Goal: Check status: Check status

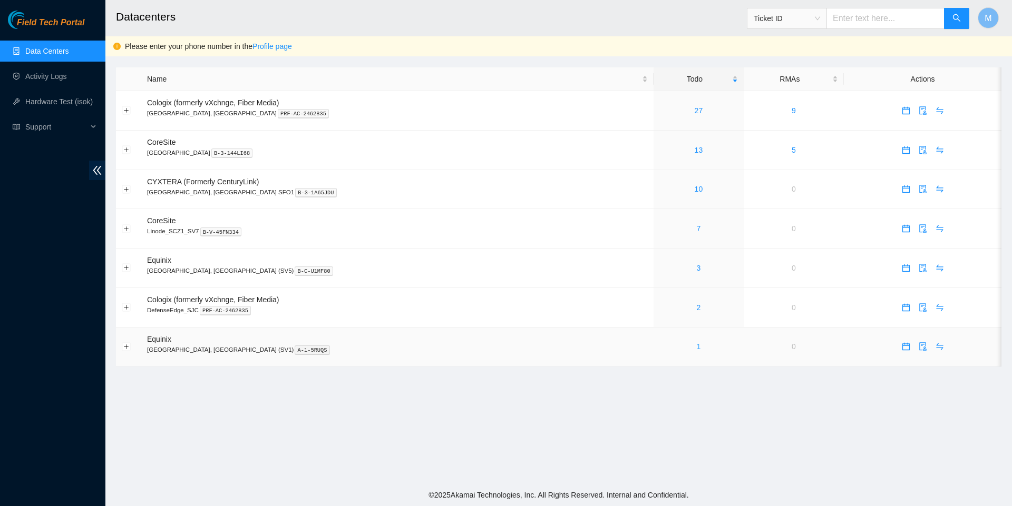
click at [697, 351] on link "1" at bounding box center [699, 347] width 4 height 8
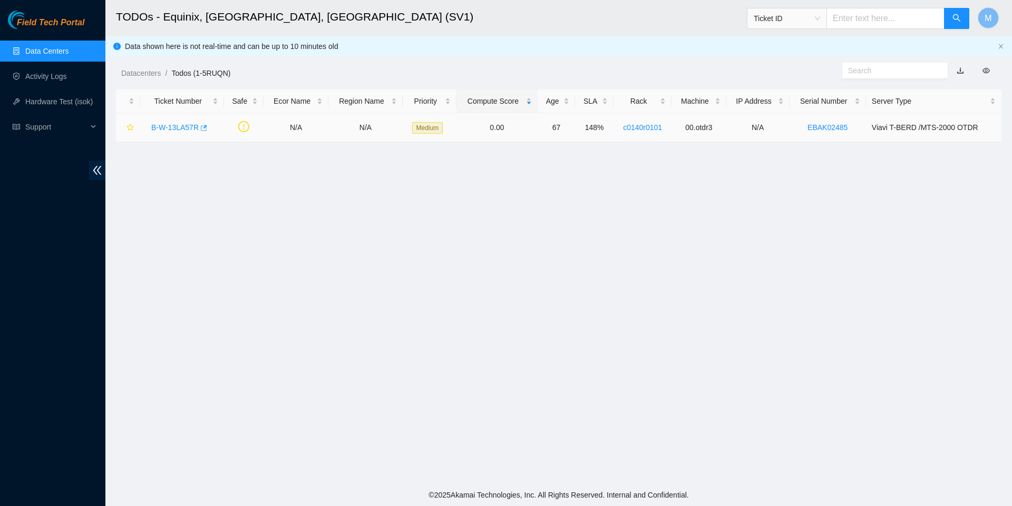
click at [207, 130] on icon "button" at bounding box center [202, 127] width 7 height 7
click at [52, 49] on link "Data Centers" at bounding box center [46, 51] width 43 height 8
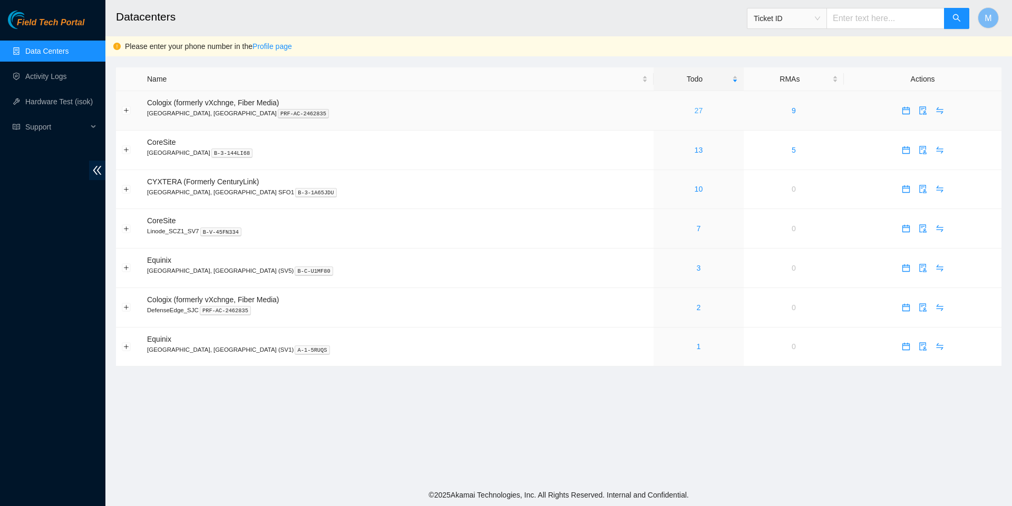
click at [695, 110] on link "27" at bounding box center [699, 110] width 8 height 8
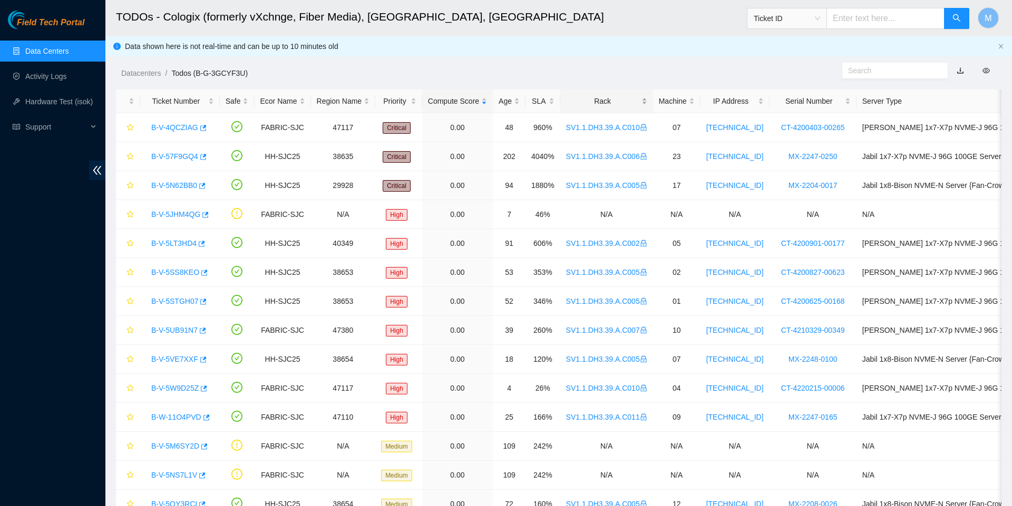
click at [616, 106] on div "Rack" at bounding box center [606, 101] width 81 height 12
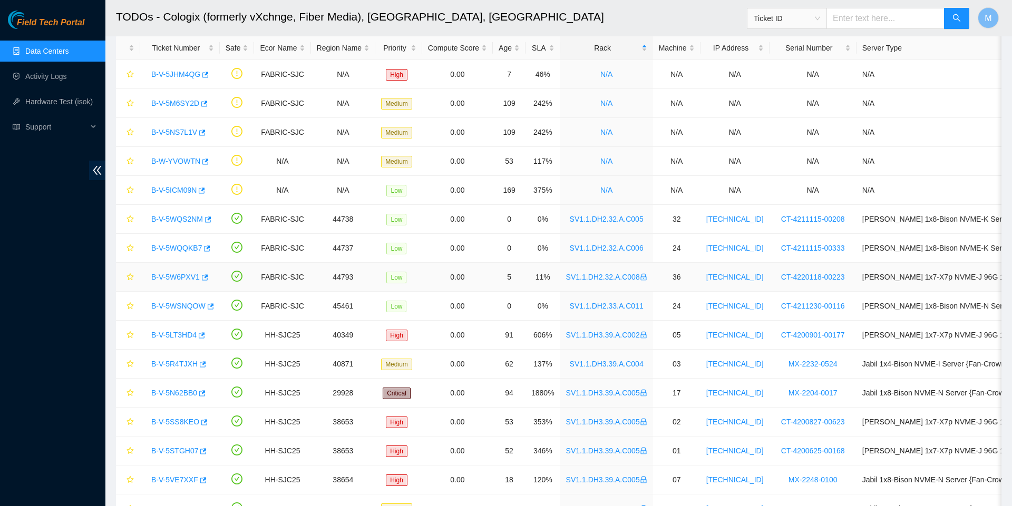
scroll to position [24, 0]
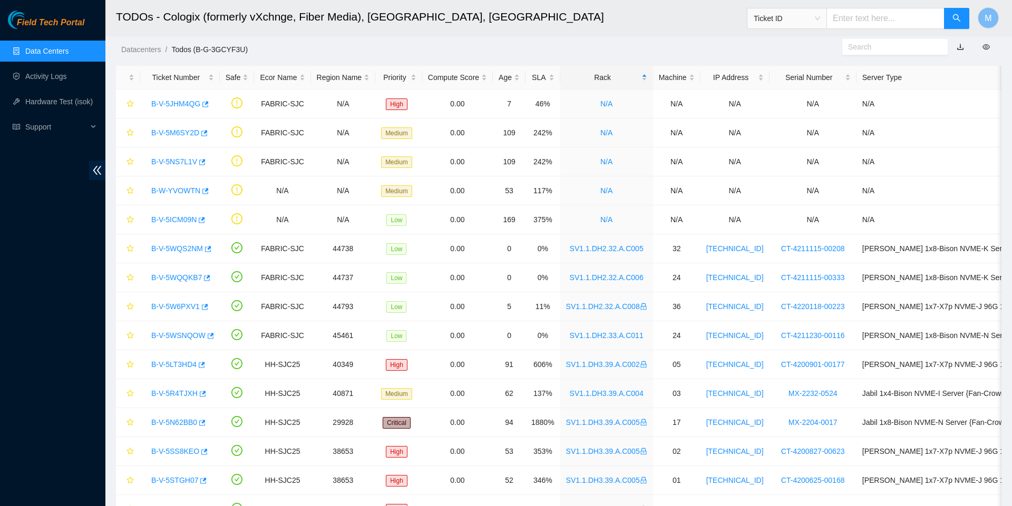
click at [56, 52] on link "Data Centers" at bounding box center [46, 51] width 43 height 8
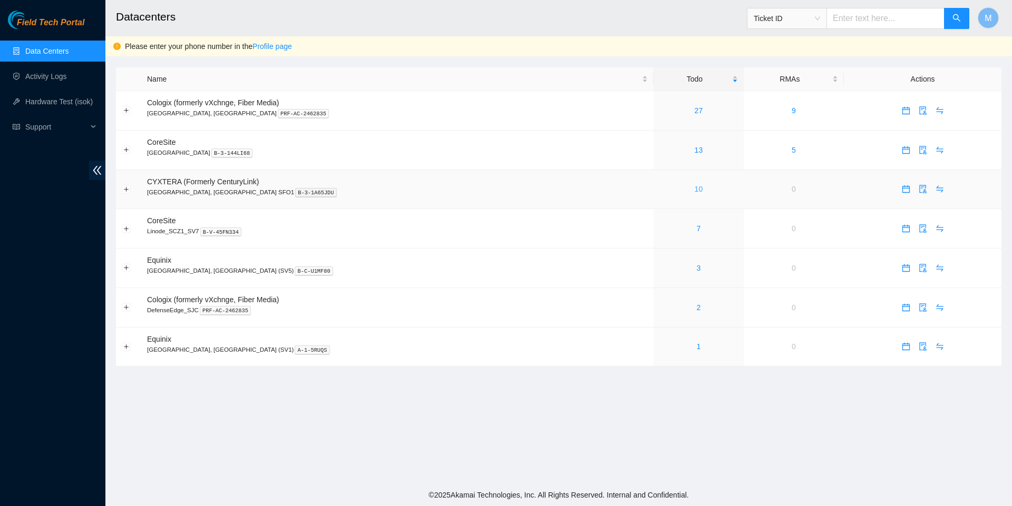
click at [695, 193] on link "10" at bounding box center [699, 189] width 8 height 8
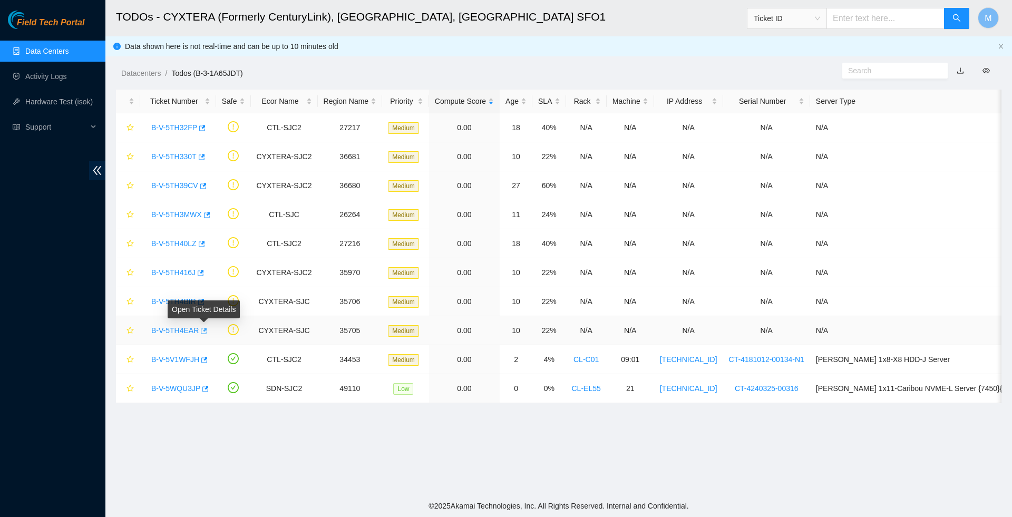
click at [207, 333] on icon "button" at bounding box center [202, 330] width 7 height 7
click at [204, 303] on icon "button" at bounding box center [201, 302] width 6 height 6
click at [204, 276] on button "button" at bounding box center [200, 273] width 8 height 17
click at [204, 247] on icon "button" at bounding box center [200, 243] width 7 height 7
click at [210, 217] on icon "button" at bounding box center [205, 214] width 7 height 7
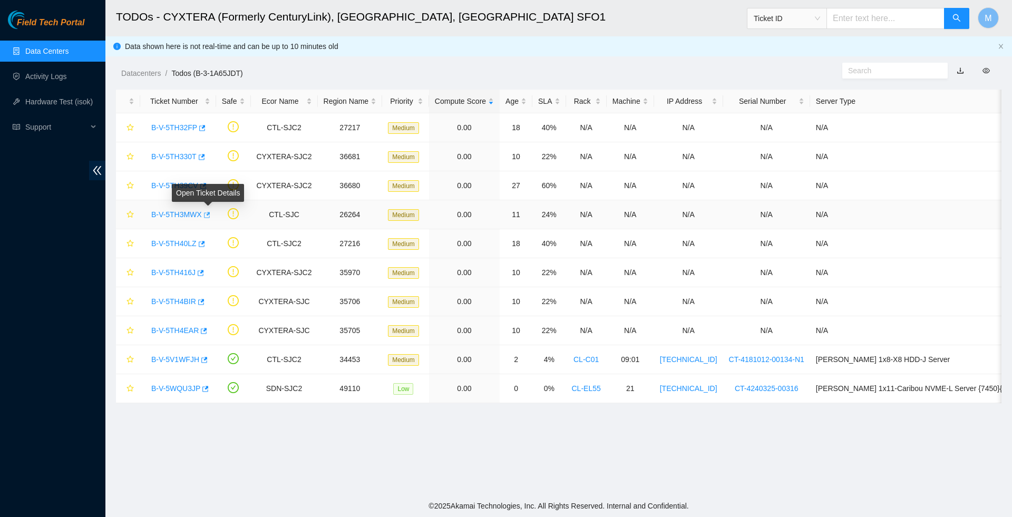
click at [210, 216] on icon "button" at bounding box center [207, 215] width 6 height 6
click at [210, 186] on body "Field Tech Portal Data Centers Activity Logs Hardware Test (isok) Support TODOs…" at bounding box center [506, 258] width 1012 height 517
click at [207, 186] on icon "button" at bounding box center [203, 186] width 6 height 6
click at [209, 157] on div "Open Ticket Details" at bounding box center [203, 145] width 72 height 25
click at [205, 157] on icon "button" at bounding box center [202, 157] width 6 height 6
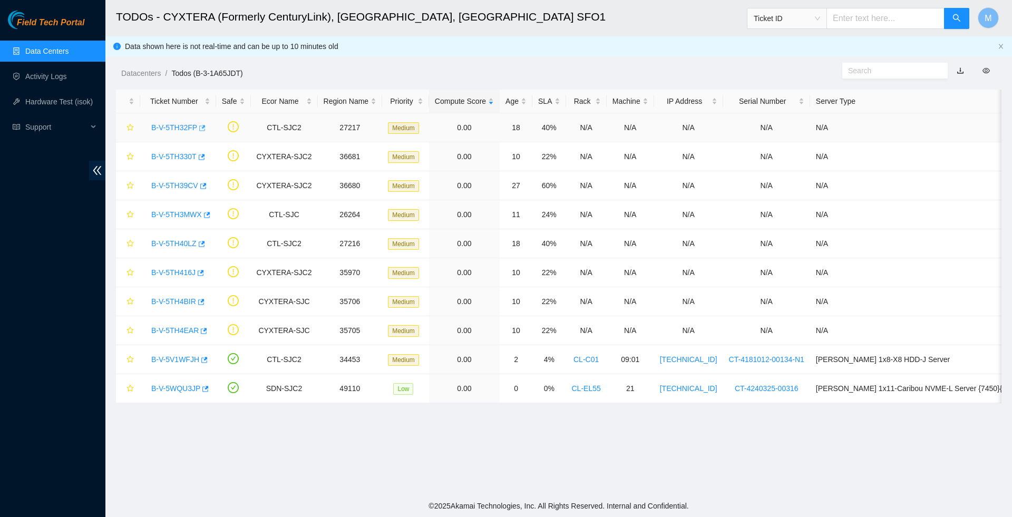
click at [203, 127] on icon "button" at bounding box center [202, 128] width 6 height 6
click at [176, 391] on link "B-V-5WQU3JP" at bounding box center [175, 388] width 49 height 8
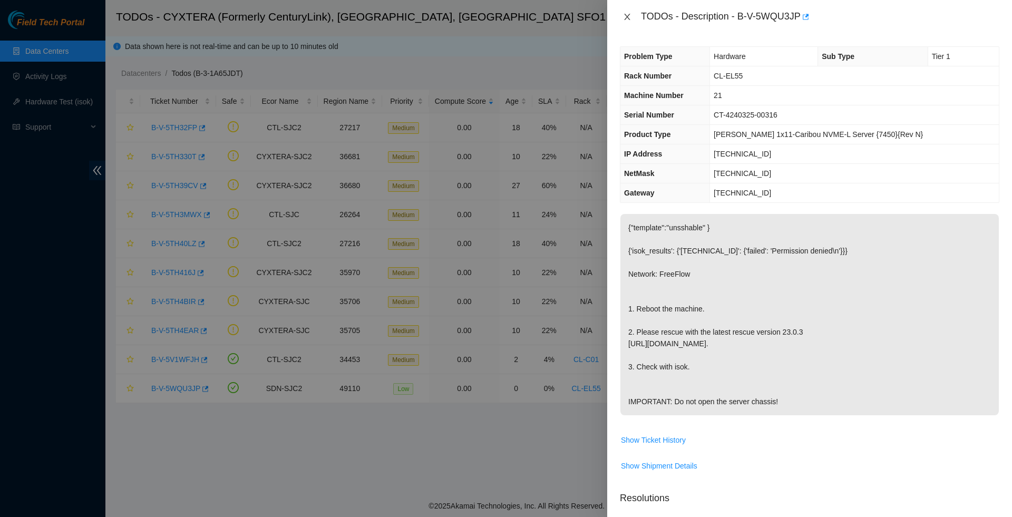
click at [629, 19] on icon "close" at bounding box center [627, 17] width 8 height 8
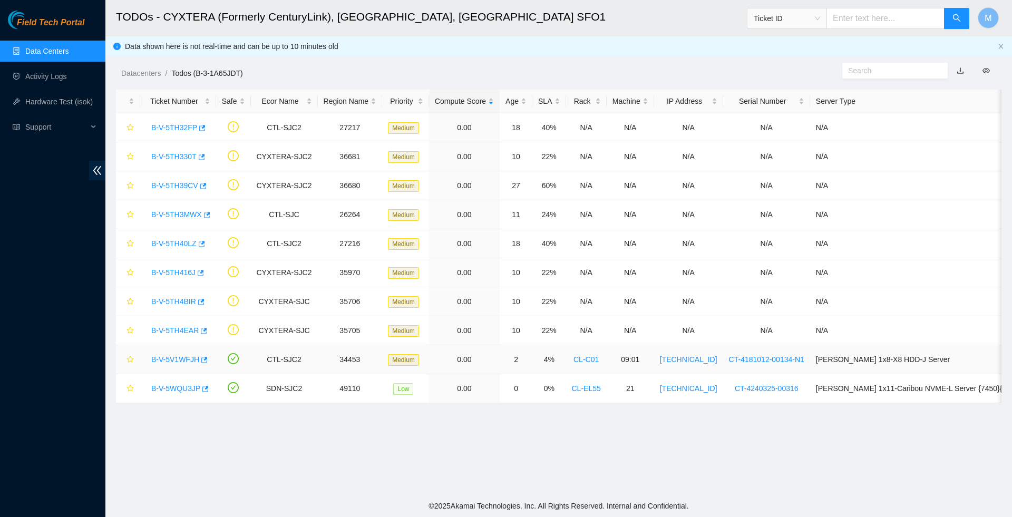
click at [180, 363] on link "B-V-5V1WFJH" at bounding box center [175, 359] width 48 height 8
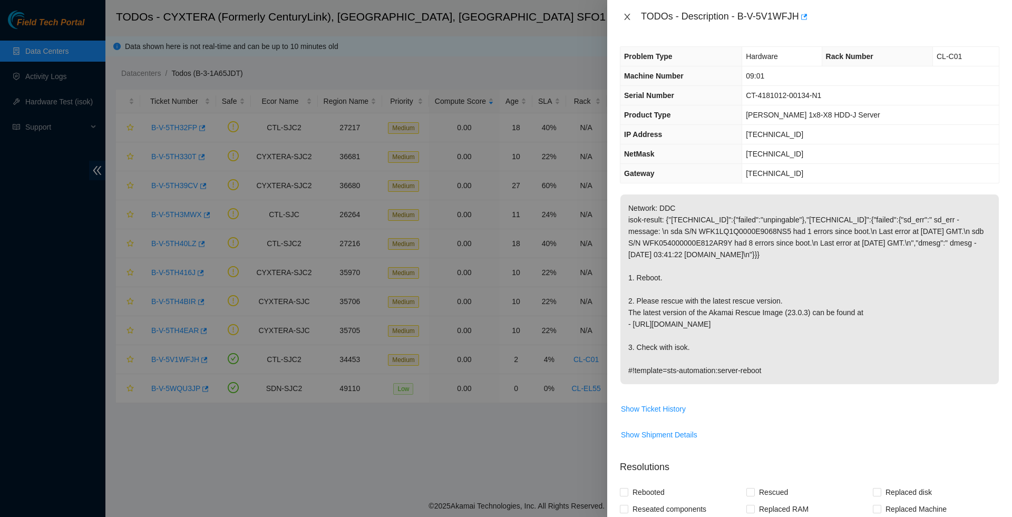
click at [629, 21] on icon "close" at bounding box center [627, 17] width 8 height 8
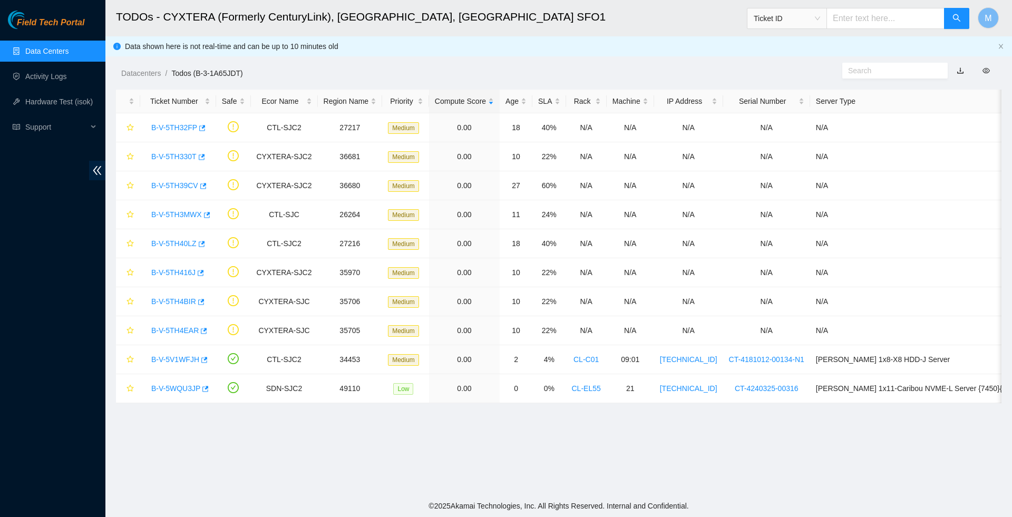
click at [66, 53] on link "Data Centers" at bounding box center [46, 51] width 43 height 8
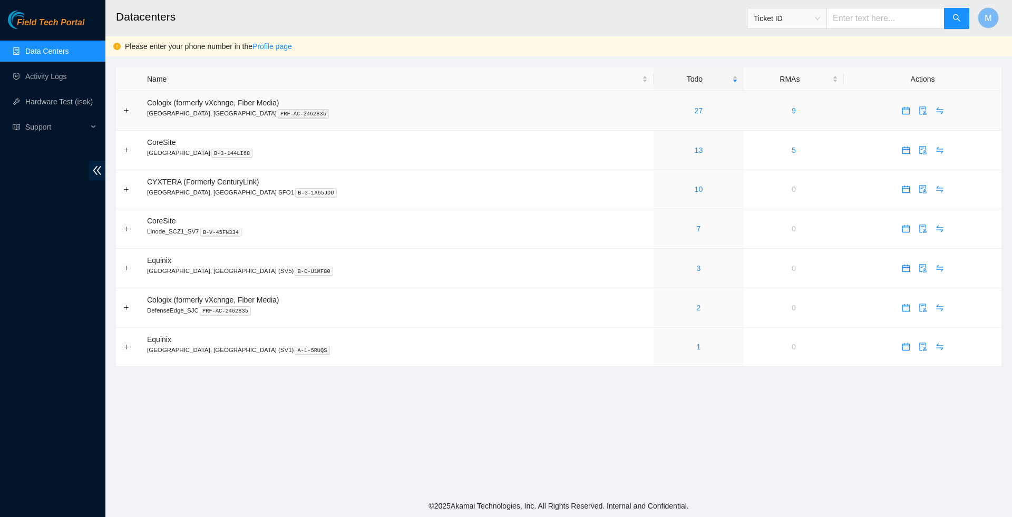
click at [654, 119] on td "27" at bounding box center [699, 111] width 90 height 40
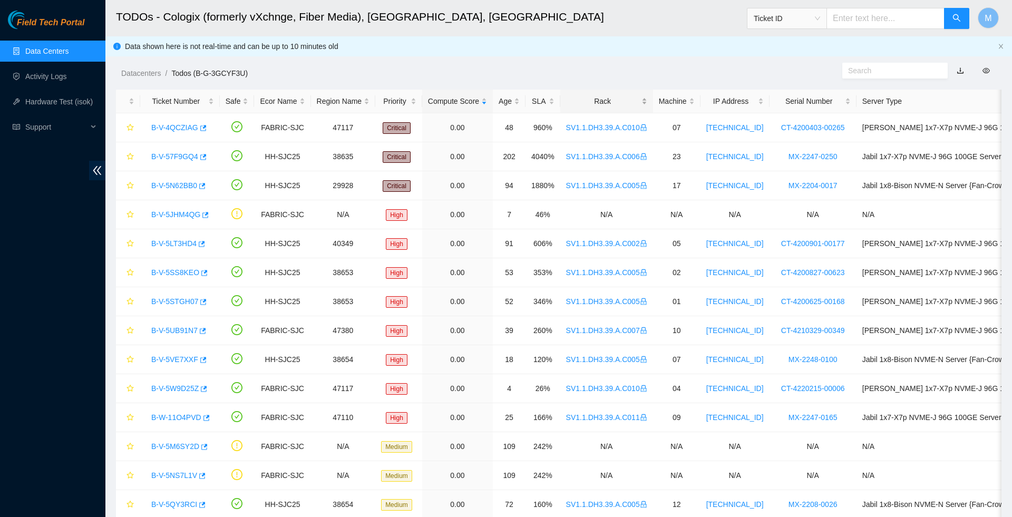
click at [622, 98] on div "Rack" at bounding box center [606, 101] width 81 height 12
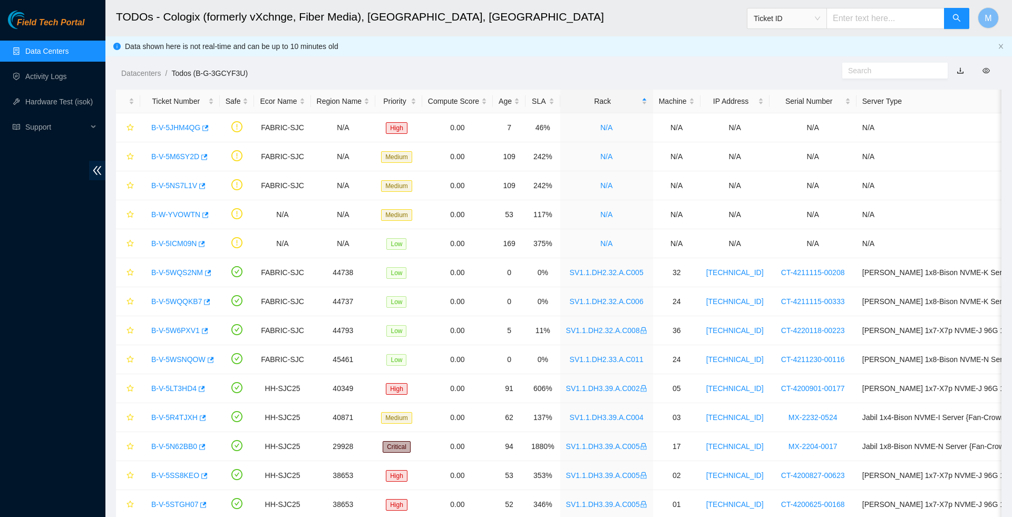
click at [45, 51] on link "Data Centers" at bounding box center [46, 51] width 43 height 8
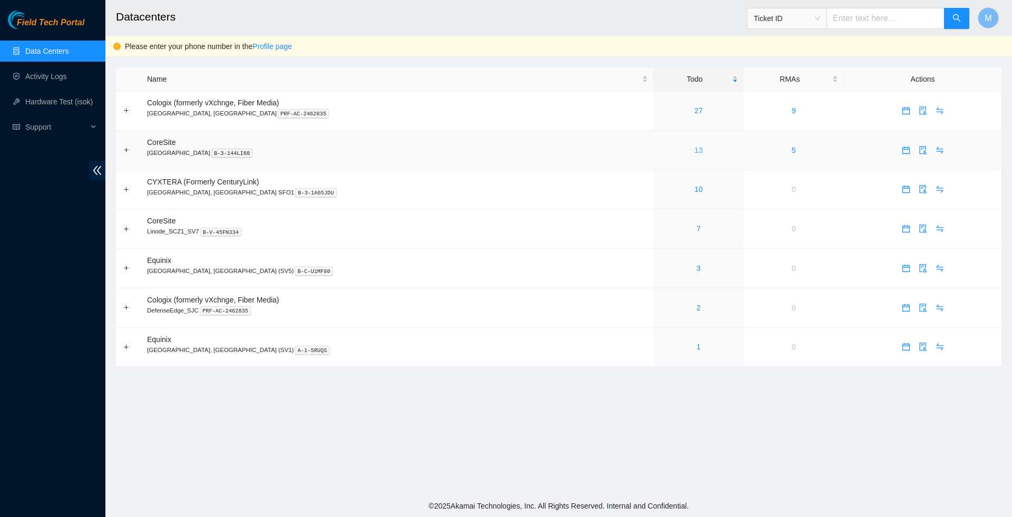
click at [695, 154] on link "13" at bounding box center [699, 150] width 8 height 8
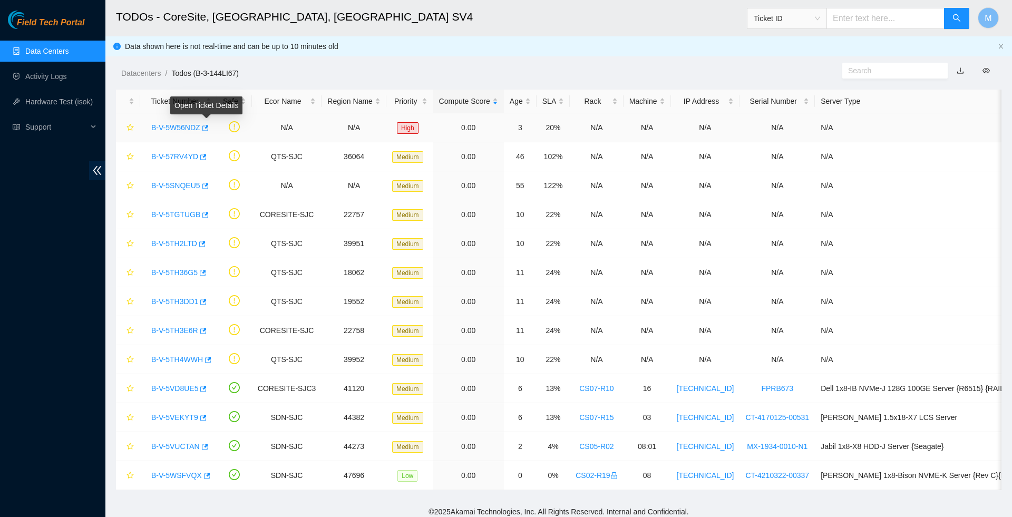
click at [208, 129] on icon "button" at bounding box center [204, 127] width 7 height 7
click at [50, 53] on link "Data Centers" at bounding box center [46, 51] width 43 height 8
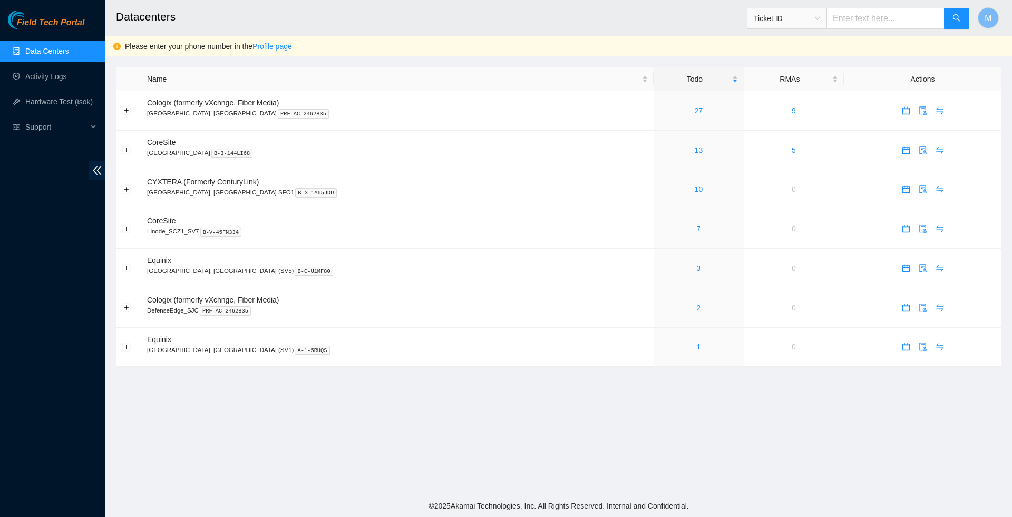
click at [849, 31] on div "Ticket ID" at bounding box center [858, 19] width 223 height 34
click at [853, 26] on input "text" at bounding box center [885, 18] width 118 height 21
paste input "B-V-5W5LEBN"
type input "B-V-5W5LEBN"
click at [955, 21] on icon "search" at bounding box center [956, 18] width 8 height 8
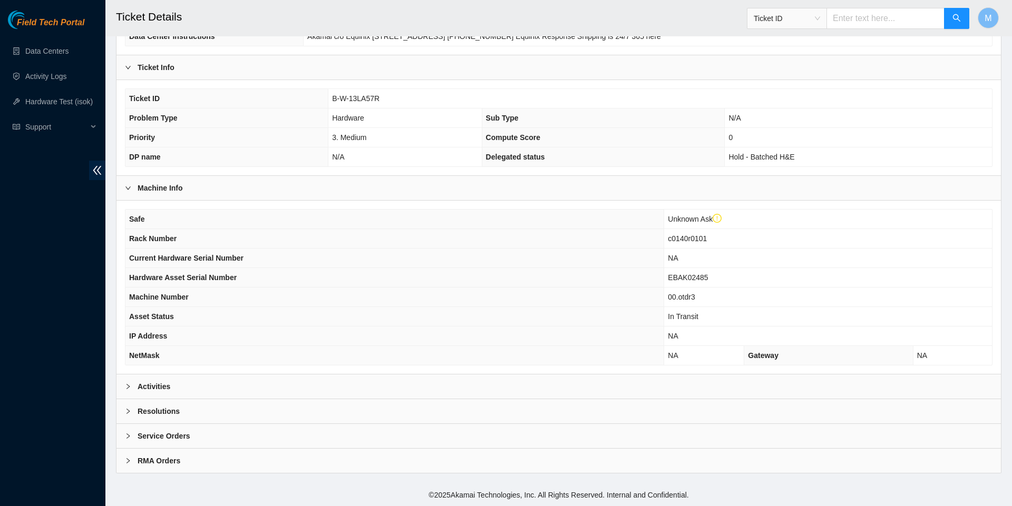
scroll to position [186, 0]
click at [128, 385] on icon "right" at bounding box center [128, 387] width 6 height 6
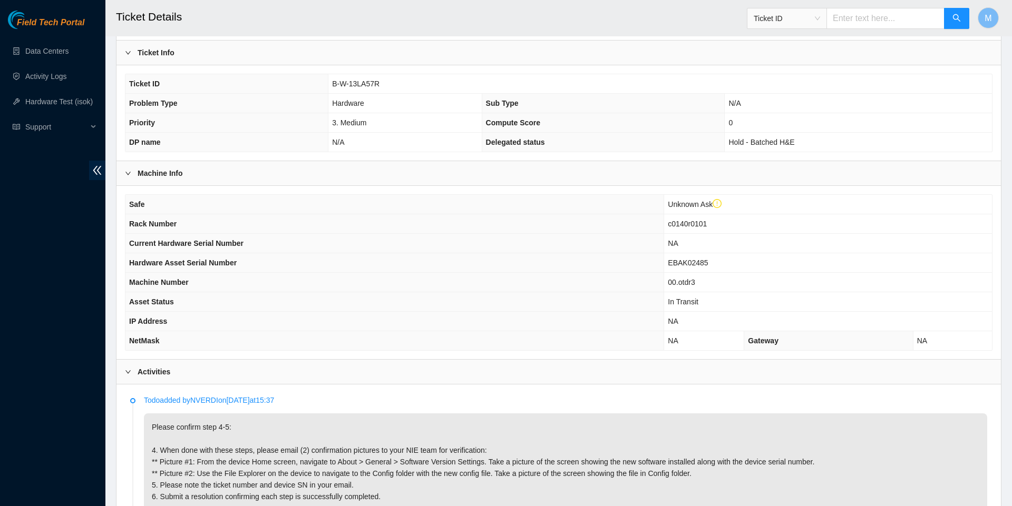
click at [128, 374] on icon "right" at bounding box center [127, 371] width 5 height 3
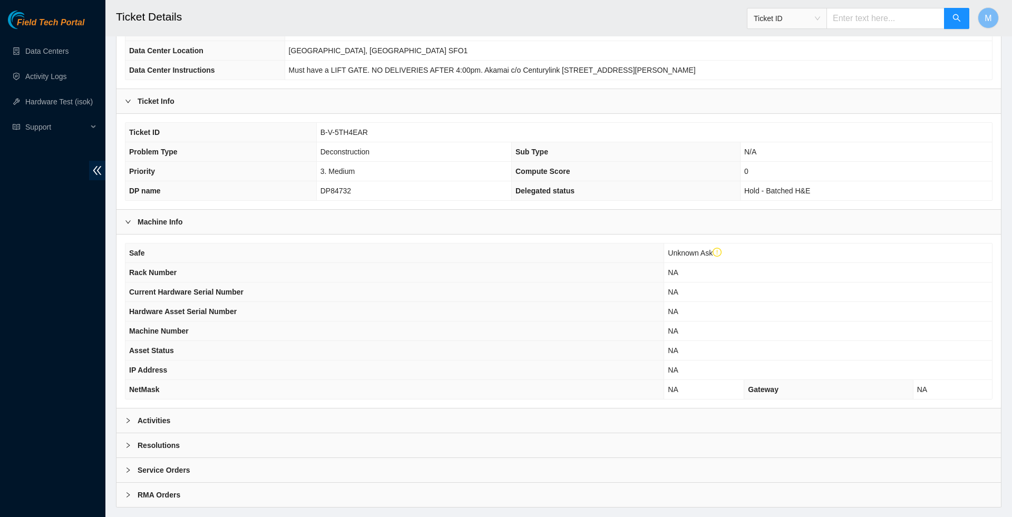
scroll to position [157, 0]
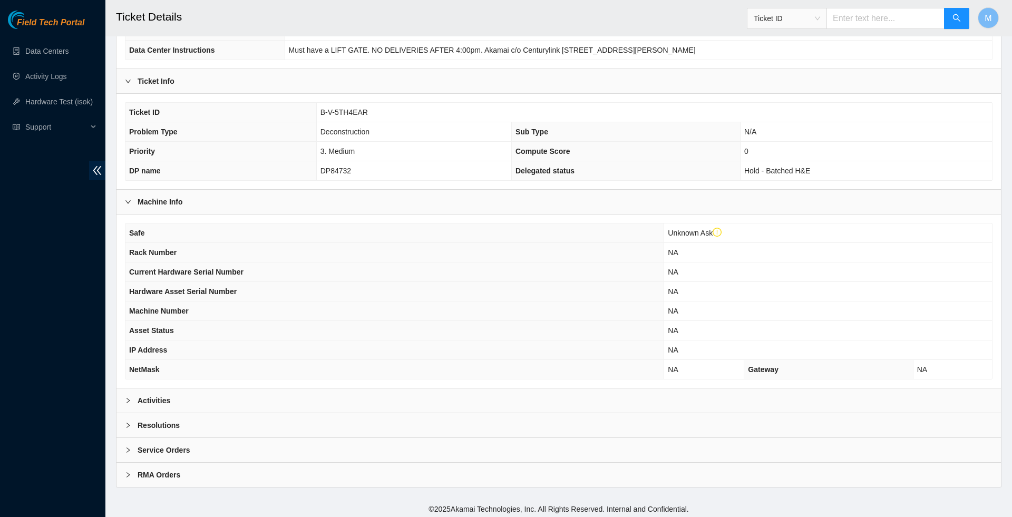
click at [128, 404] on icon "right" at bounding box center [128, 400] width 6 height 6
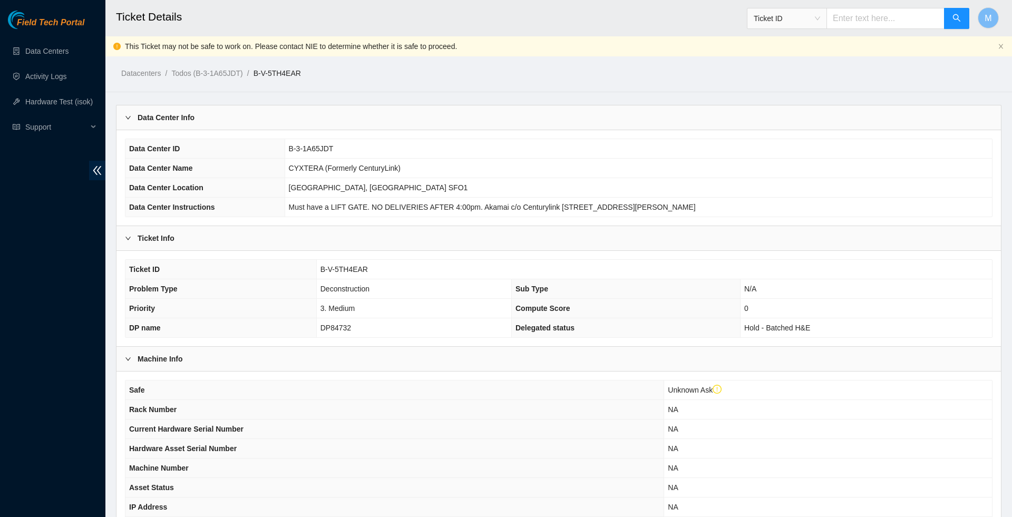
scroll to position [0, 0]
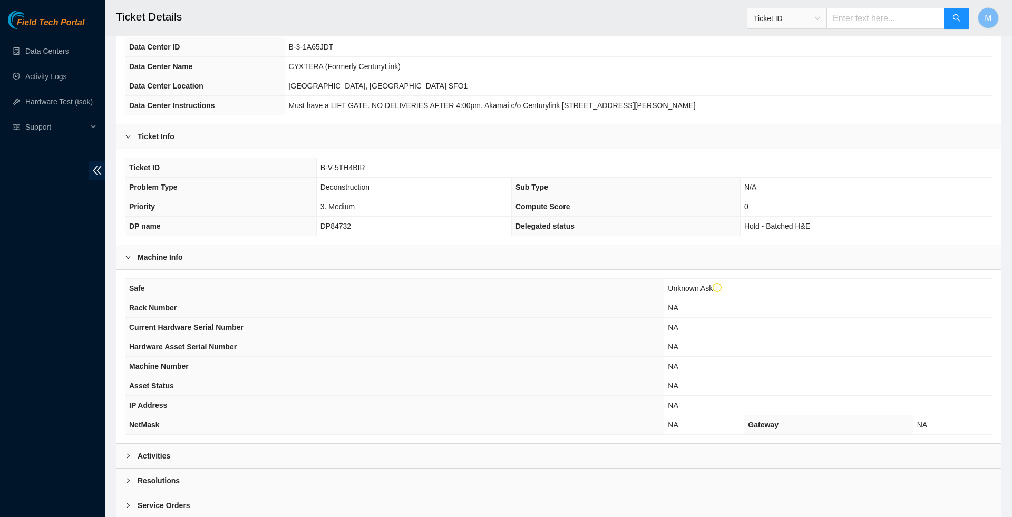
scroll to position [163, 0]
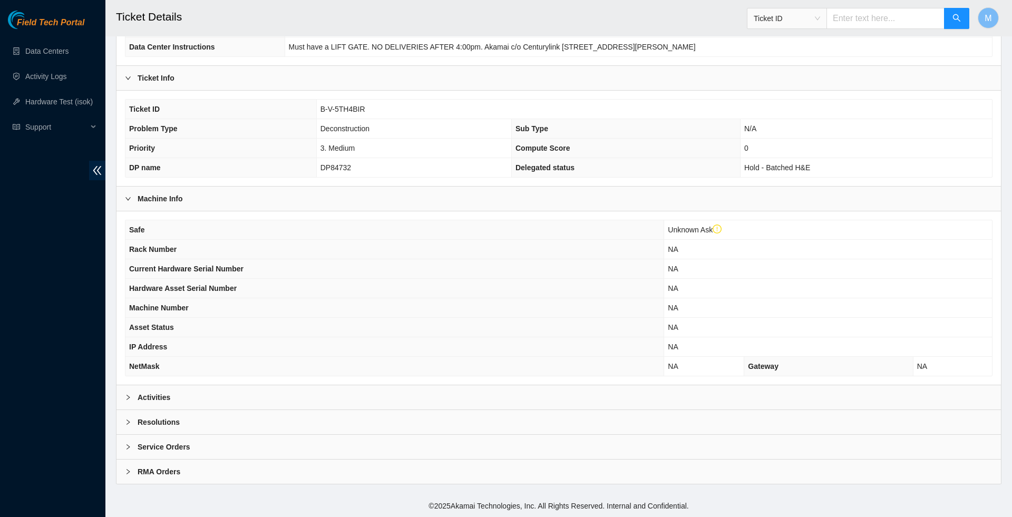
click at [129, 401] on icon "right" at bounding box center [128, 397] width 6 height 6
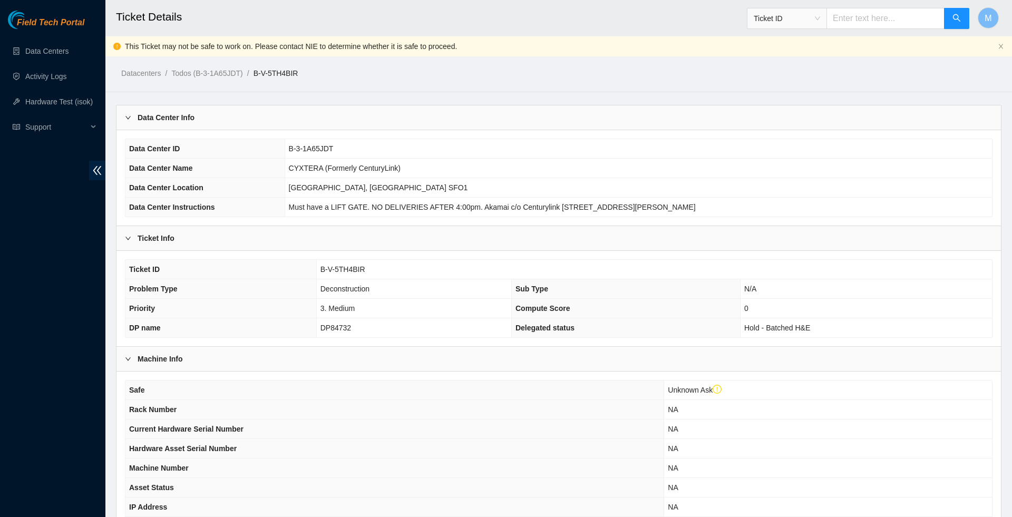
scroll to position [0, 0]
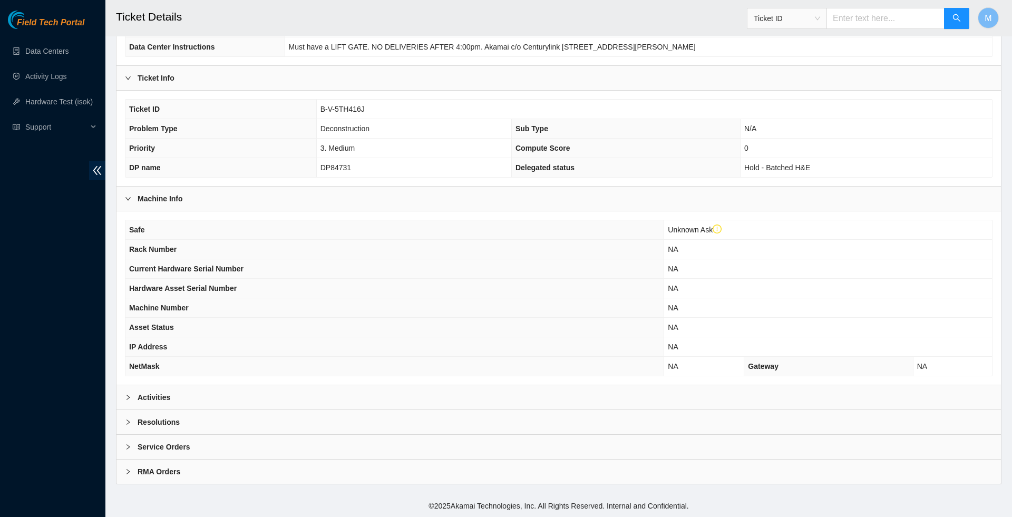
scroll to position [175, 0]
click at [129, 395] on icon "right" at bounding box center [127, 397] width 3 height 5
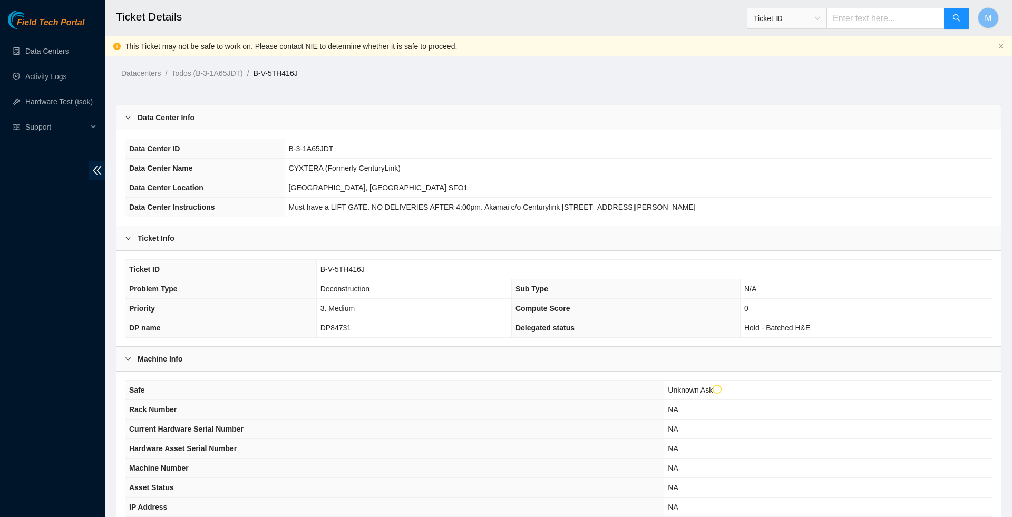
scroll to position [0, 0]
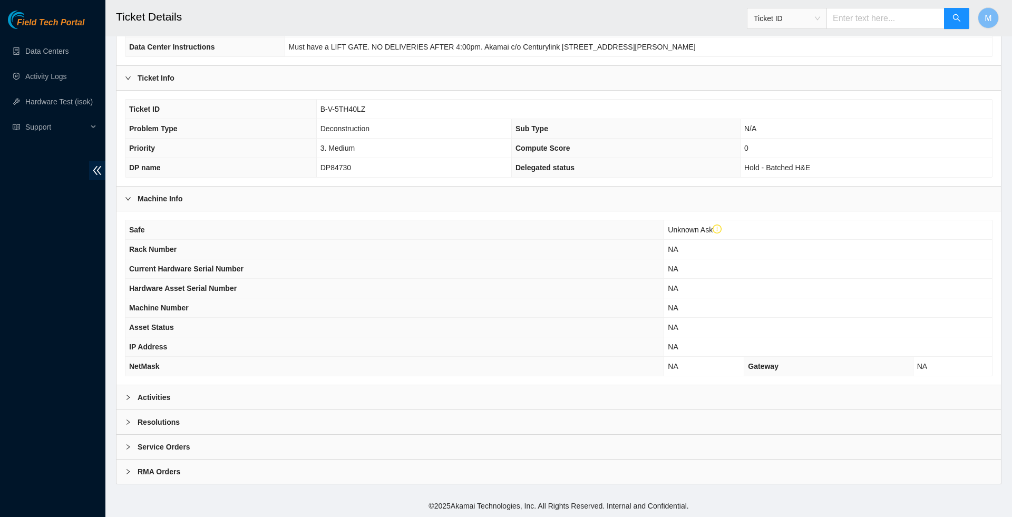
scroll to position [175, 0]
click at [127, 395] on icon "right" at bounding box center [128, 397] width 6 height 6
click at [129, 395] on icon "right" at bounding box center [127, 397] width 3 height 5
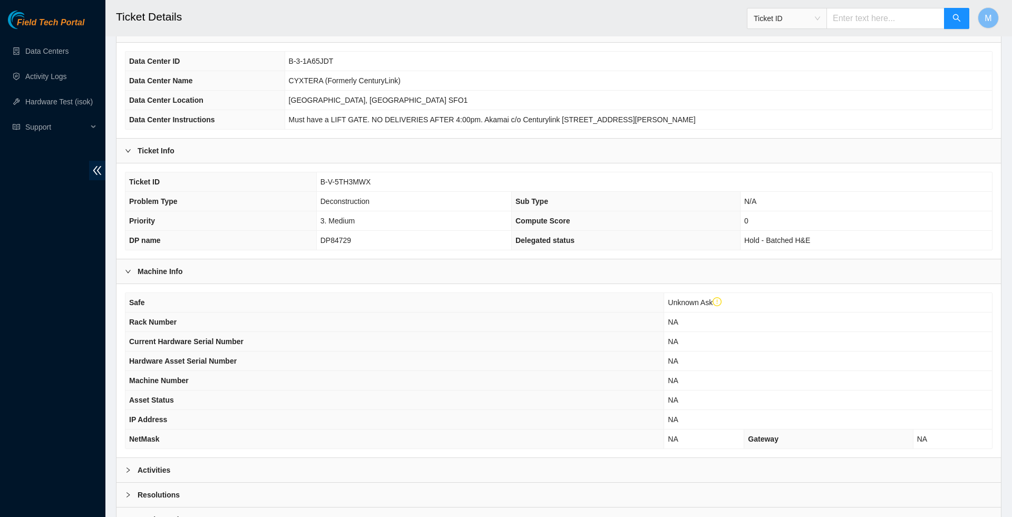
scroll to position [125, 0]
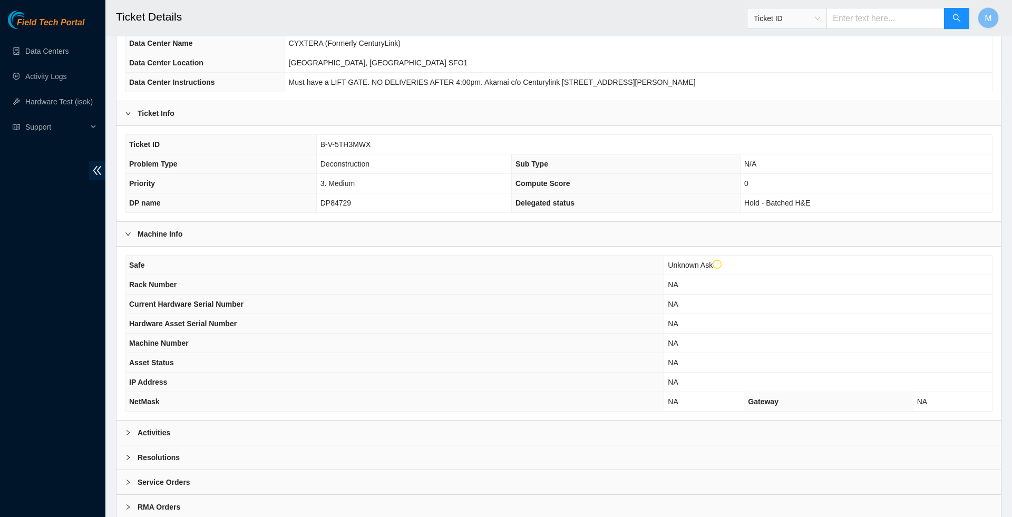
click at [131, 436] on icon "right" at bounding box center [128, 433] width 6 height 6
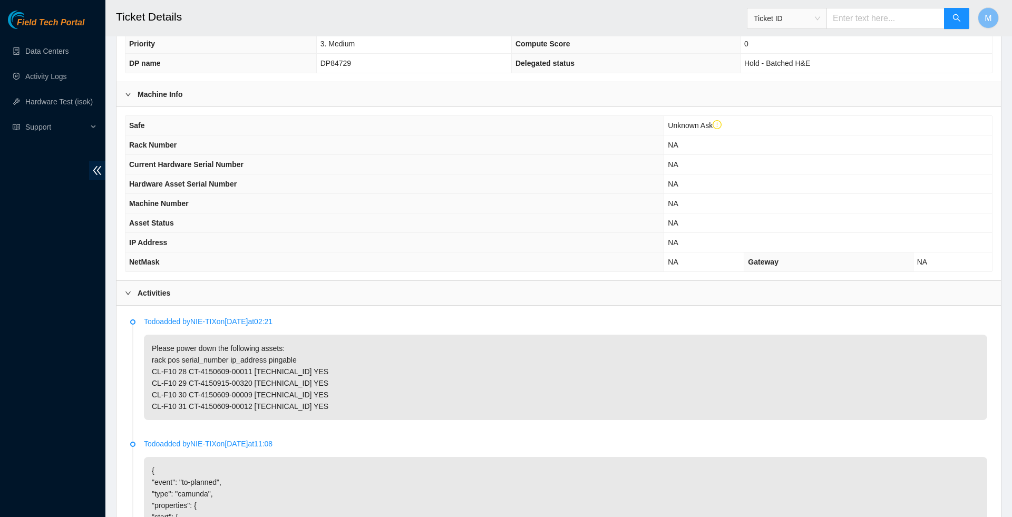
scroll to position [290, 0]
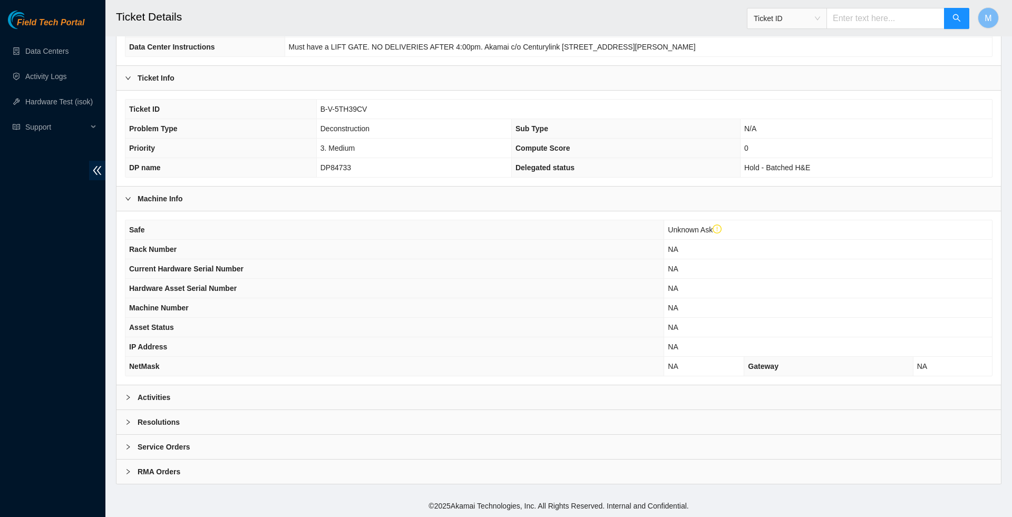
scroll to position [175, 0]
click at [124, 398] on div "Activities" at bounding box center [558, 397] width 884 height 24
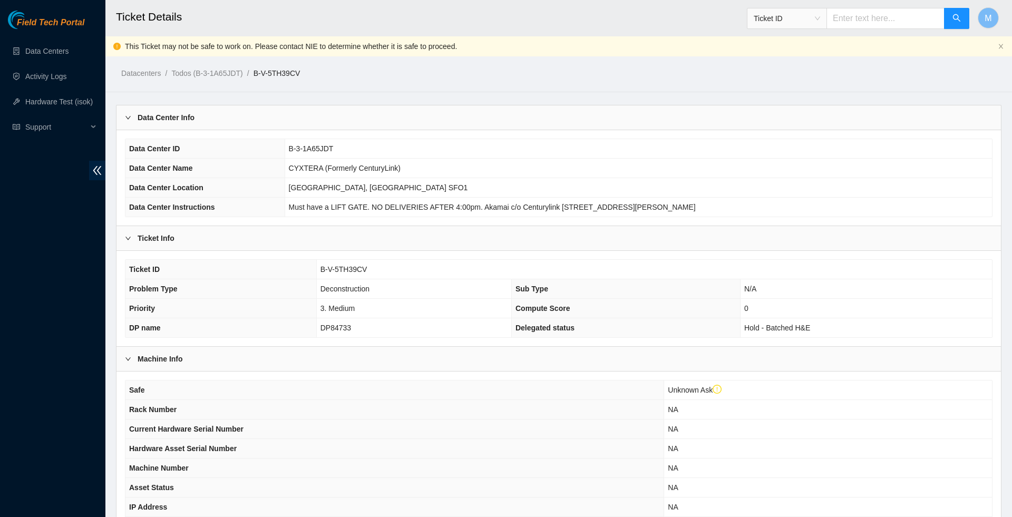
scroll to position [0, 0]
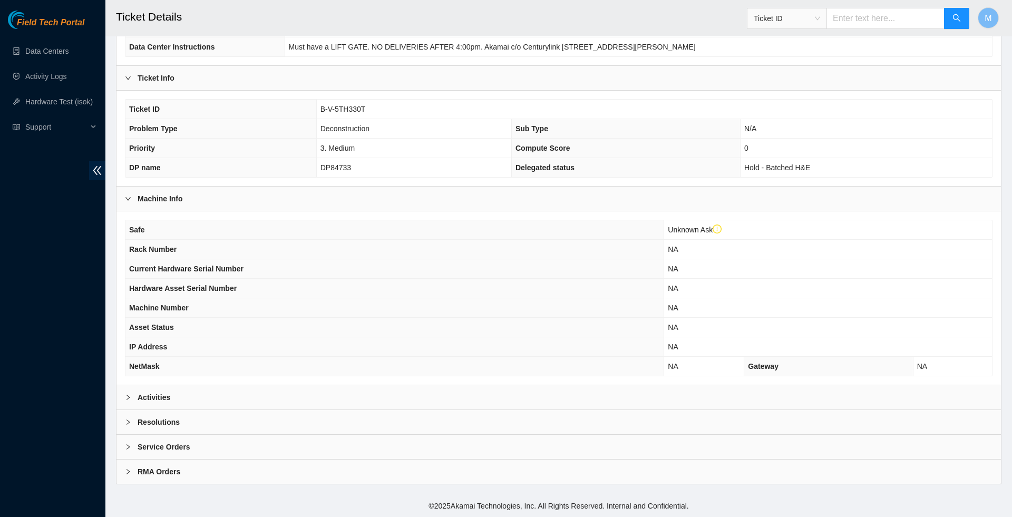
scroll to position [175, 0]
click at [126, 397] on icon "right" at bounding box center [128, 397] width 6 height 6
click at [131, 394] on div at bounding box center [131, 398] width 13 height 12
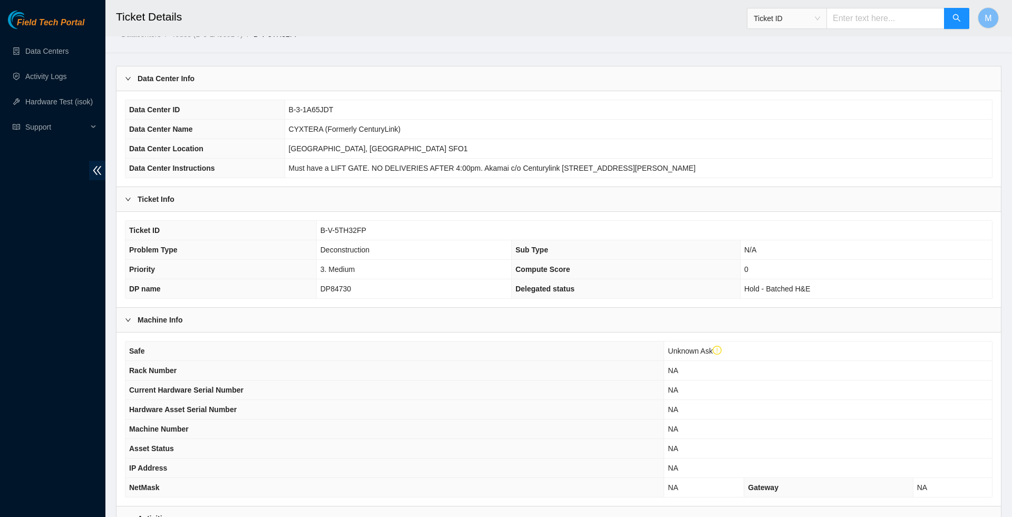
scroll to position [23, 0]
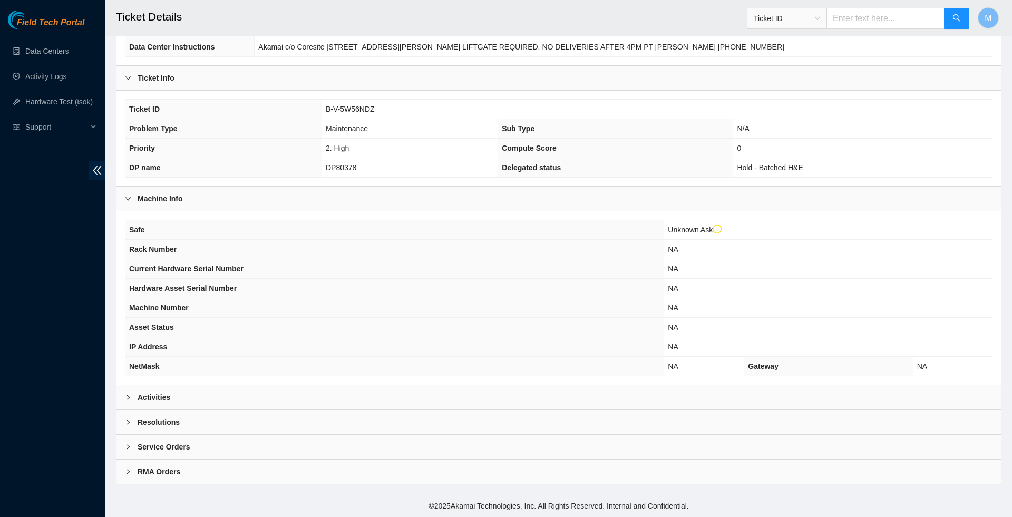
scroll to position [175, 0]
click at [125, 398] on span "right" at bounding box center [128, 397] width 6 height 6
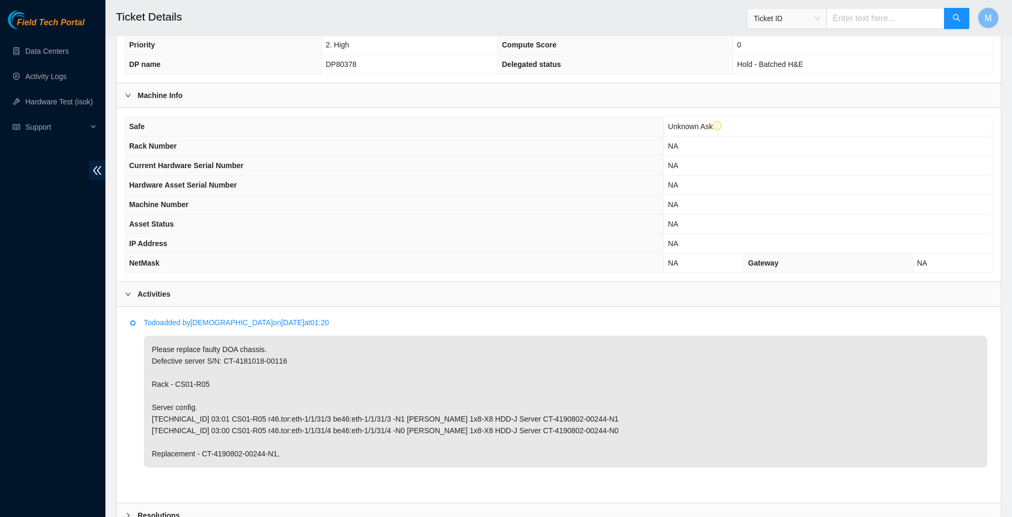
scroll to position [257, 0]
